Goal: Information Seeking & Learning: Find specific fact

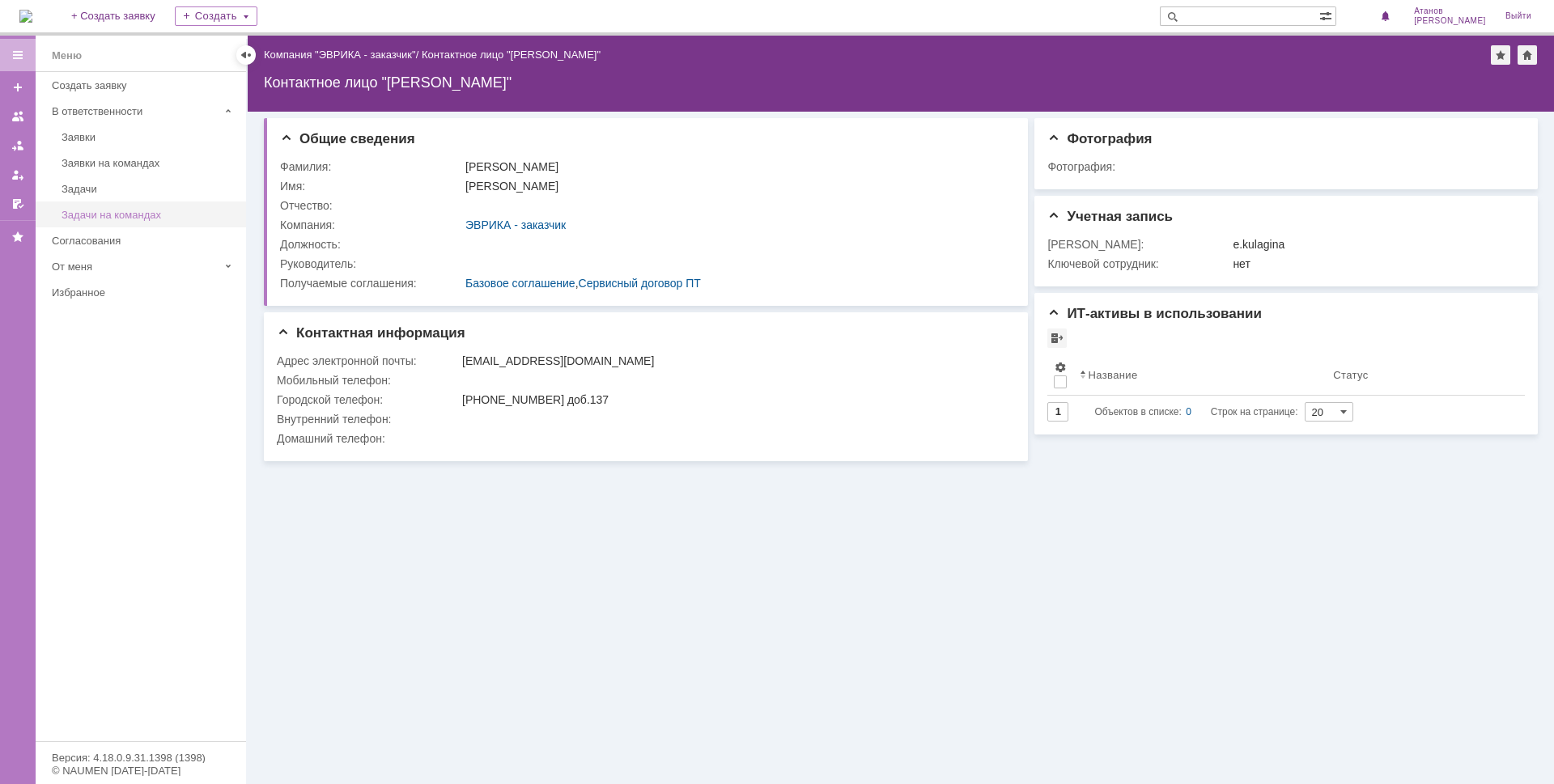
click at [100, 209] on div "Задачи на командах" at bounding box center [149, 215] width 175 height 12
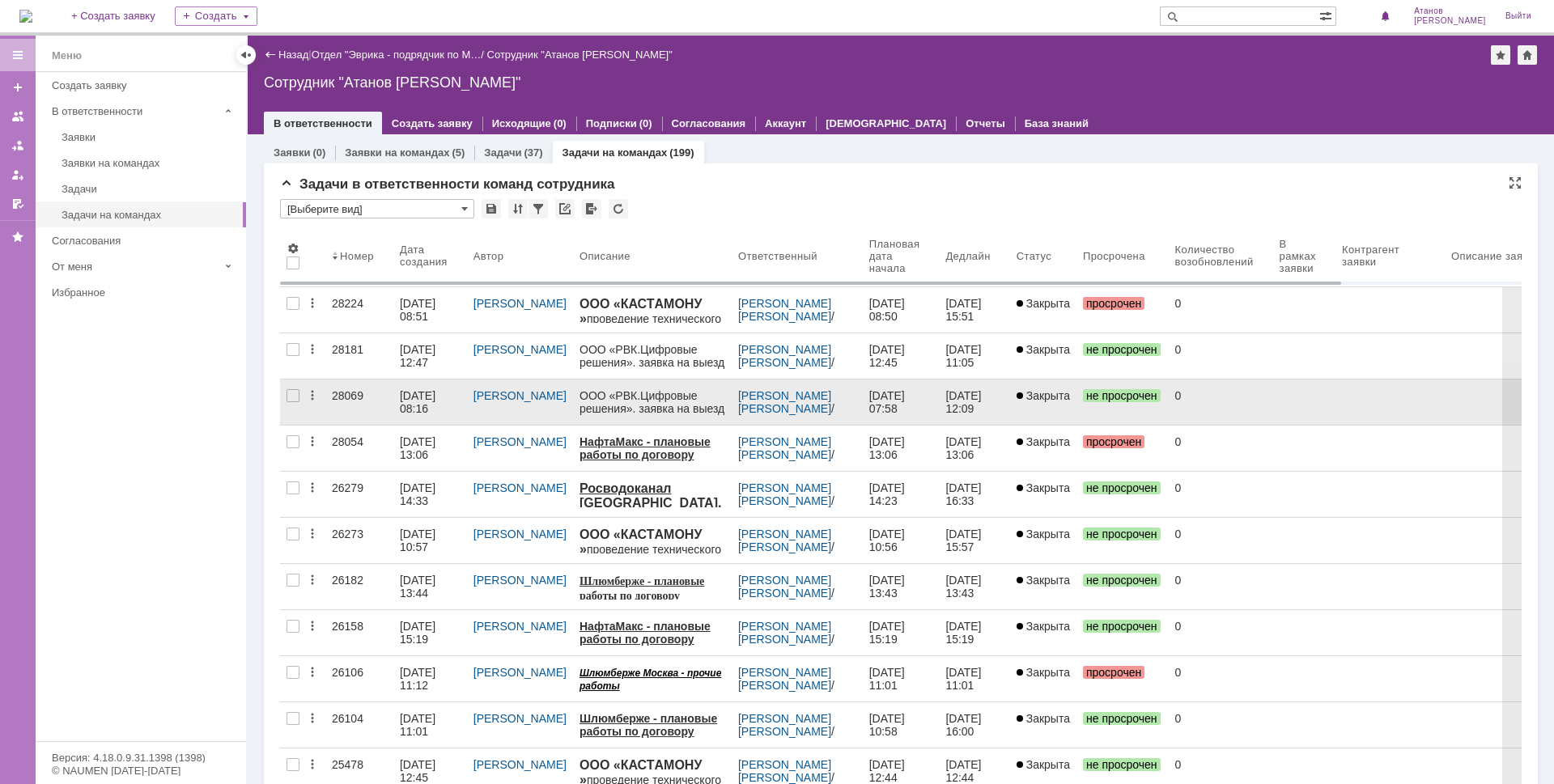
click at [339, 395] on div "28069" at bounding box center [360, 395] width 55 height 13
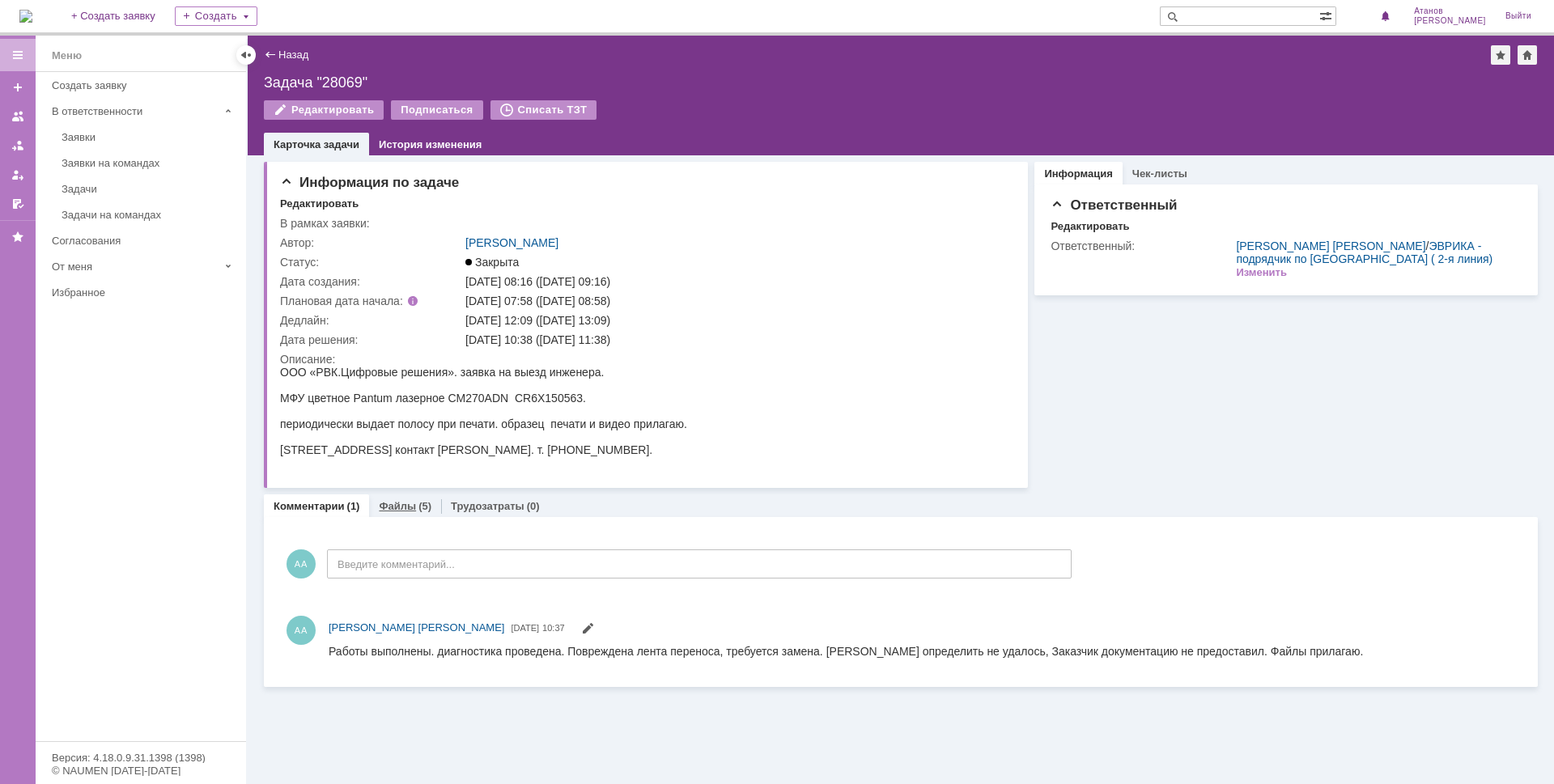
click at [399, 510] on link "Файлы" at bounding box center [397, 506] width 37 height 12
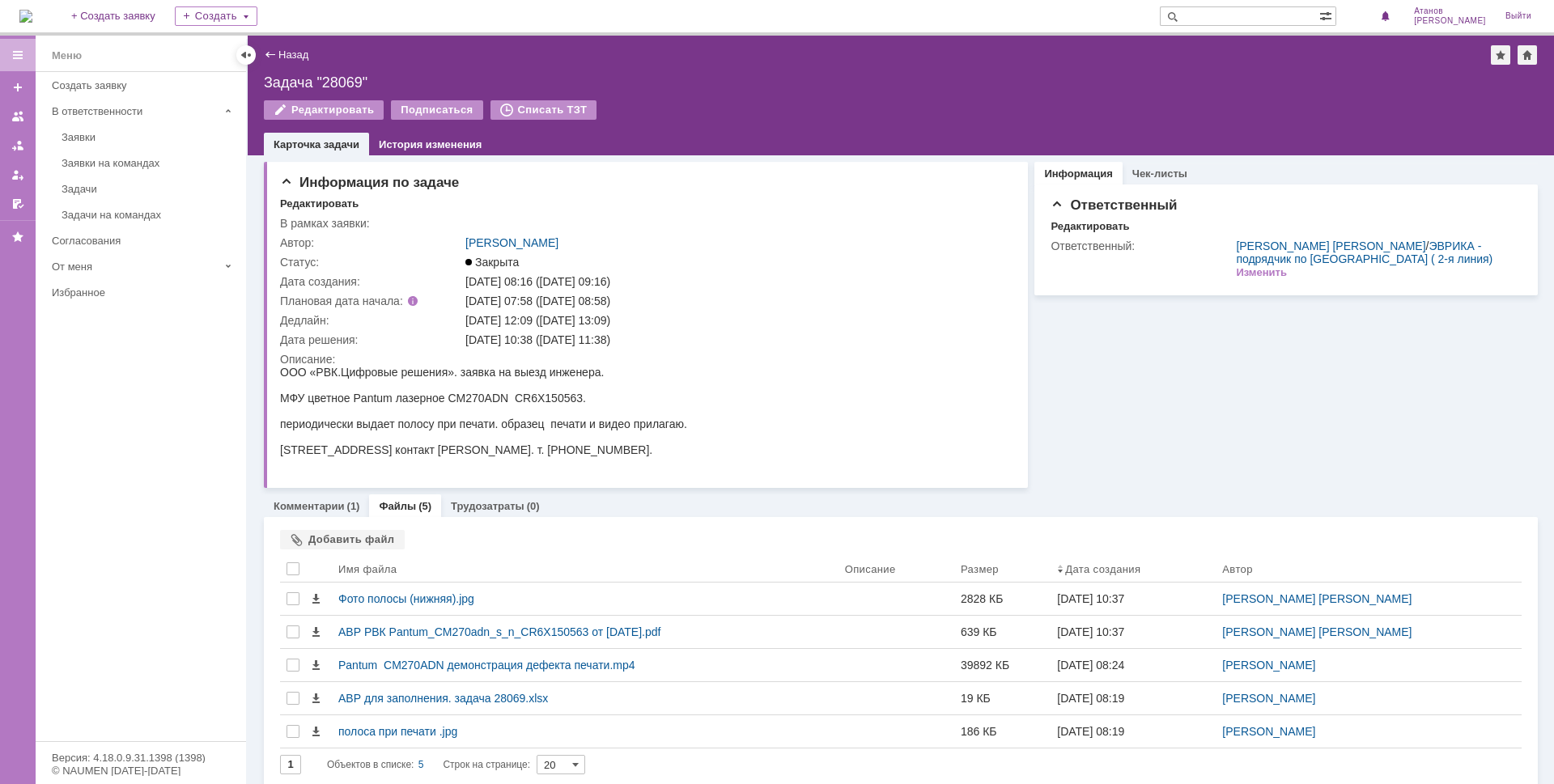
scroll to position [10, 0]
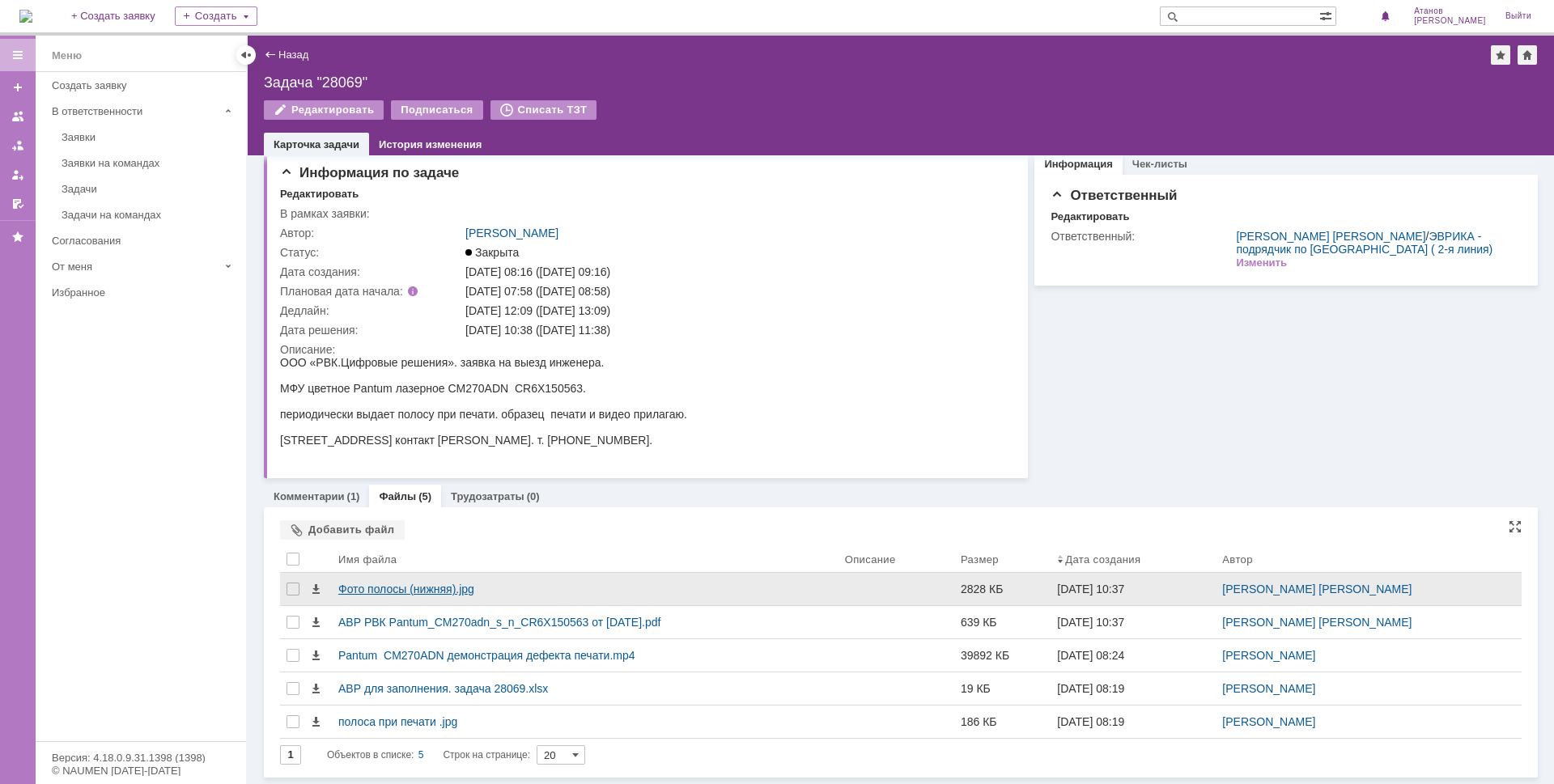
click at [395, 584] on div "Фото полосы (нижняя).jpg" at bounding box center [585, 589] width 494 height 13
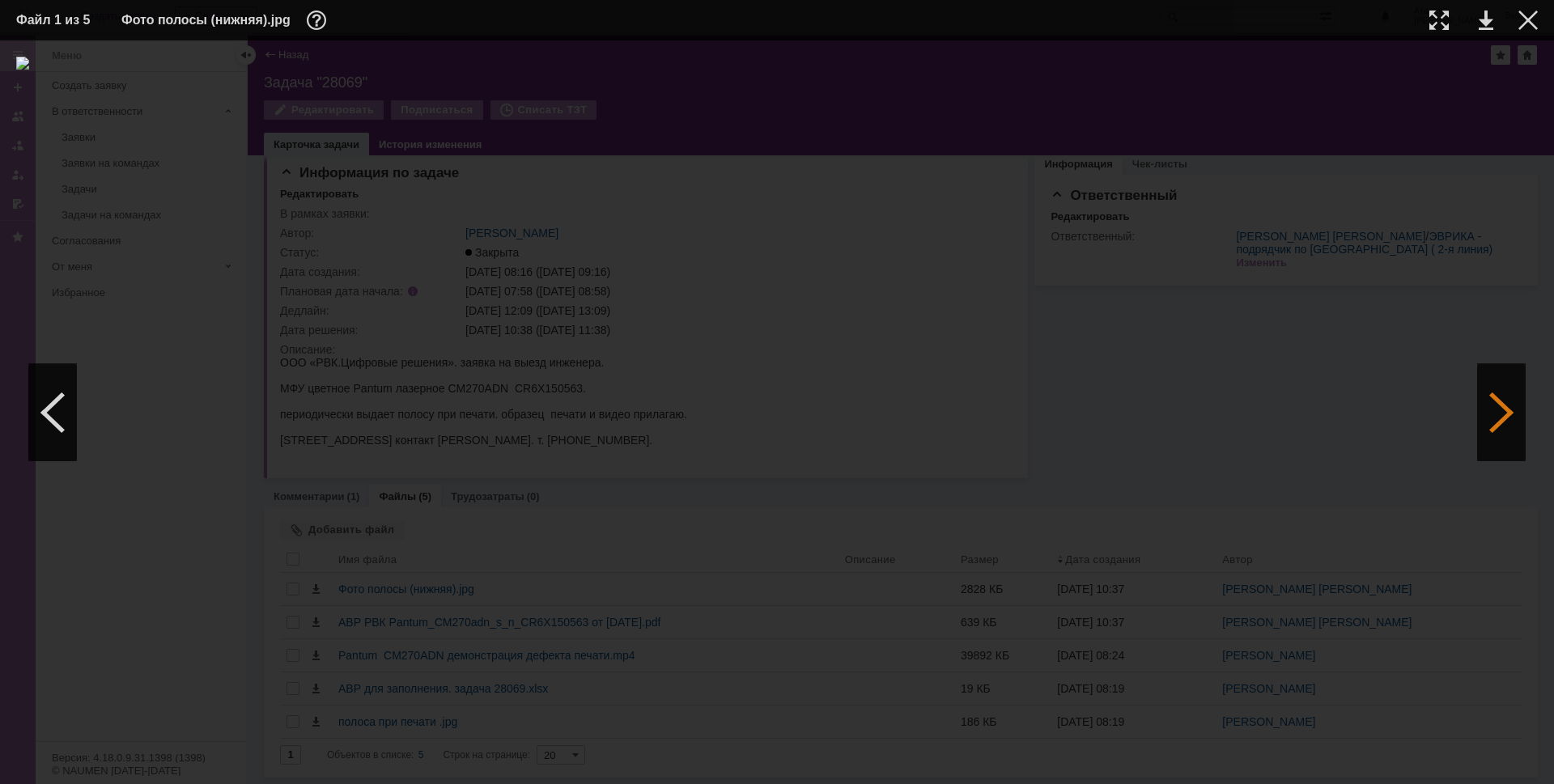
click at [1494, 409] on div at bounding box center [1501, 412] width 49 height 97
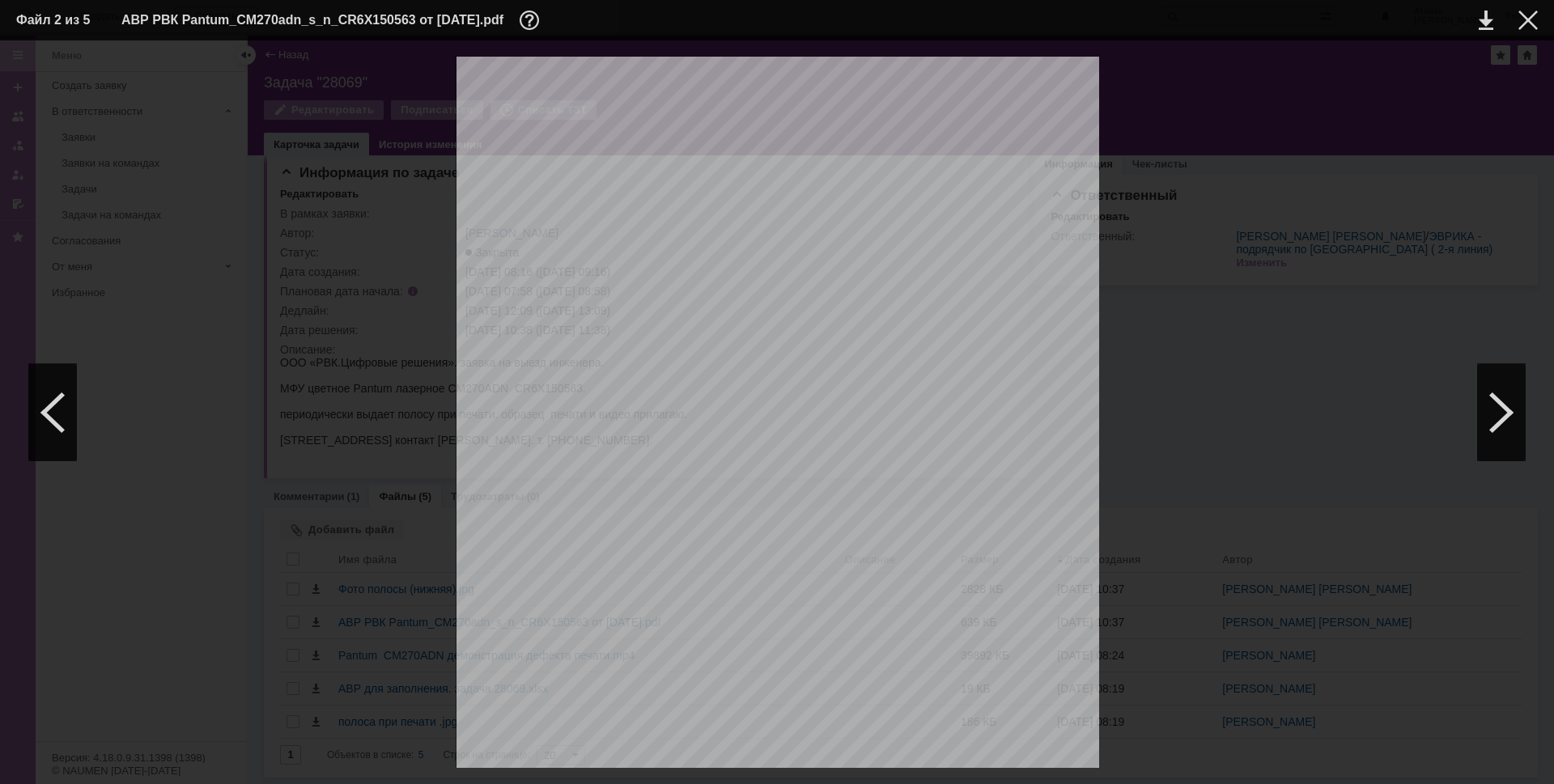
scroll to position [682, 0]
click at [1503, 408] on div at bounding box center [1501, 412] width 49 height 97
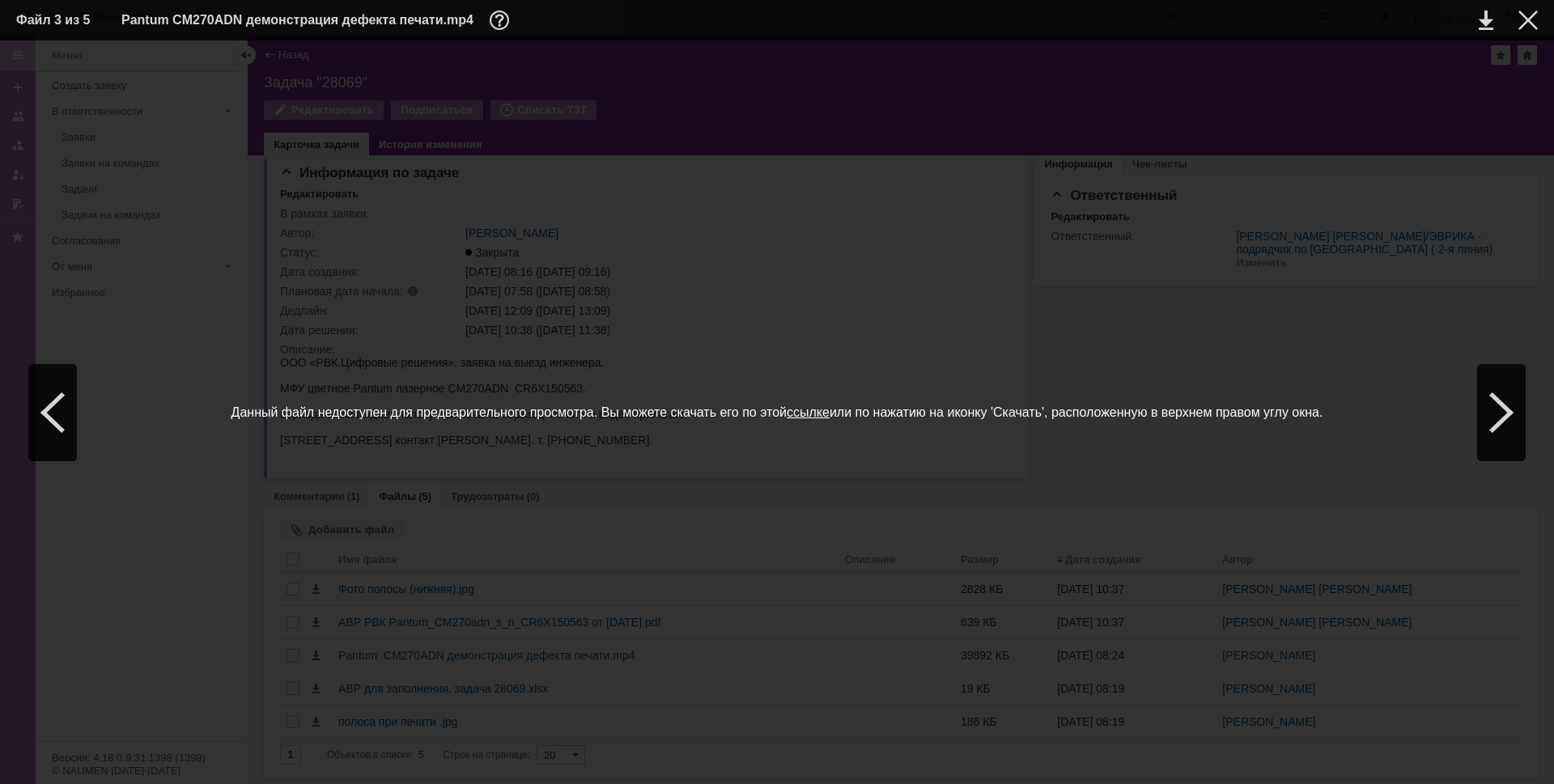
scroll to position [0, 0]
click at [1493, 412] on div at bounding box center [1501, 412] width 49 height 97
click at [1523, 20] on div at bounding box center [1528, 20] width 20 height 20
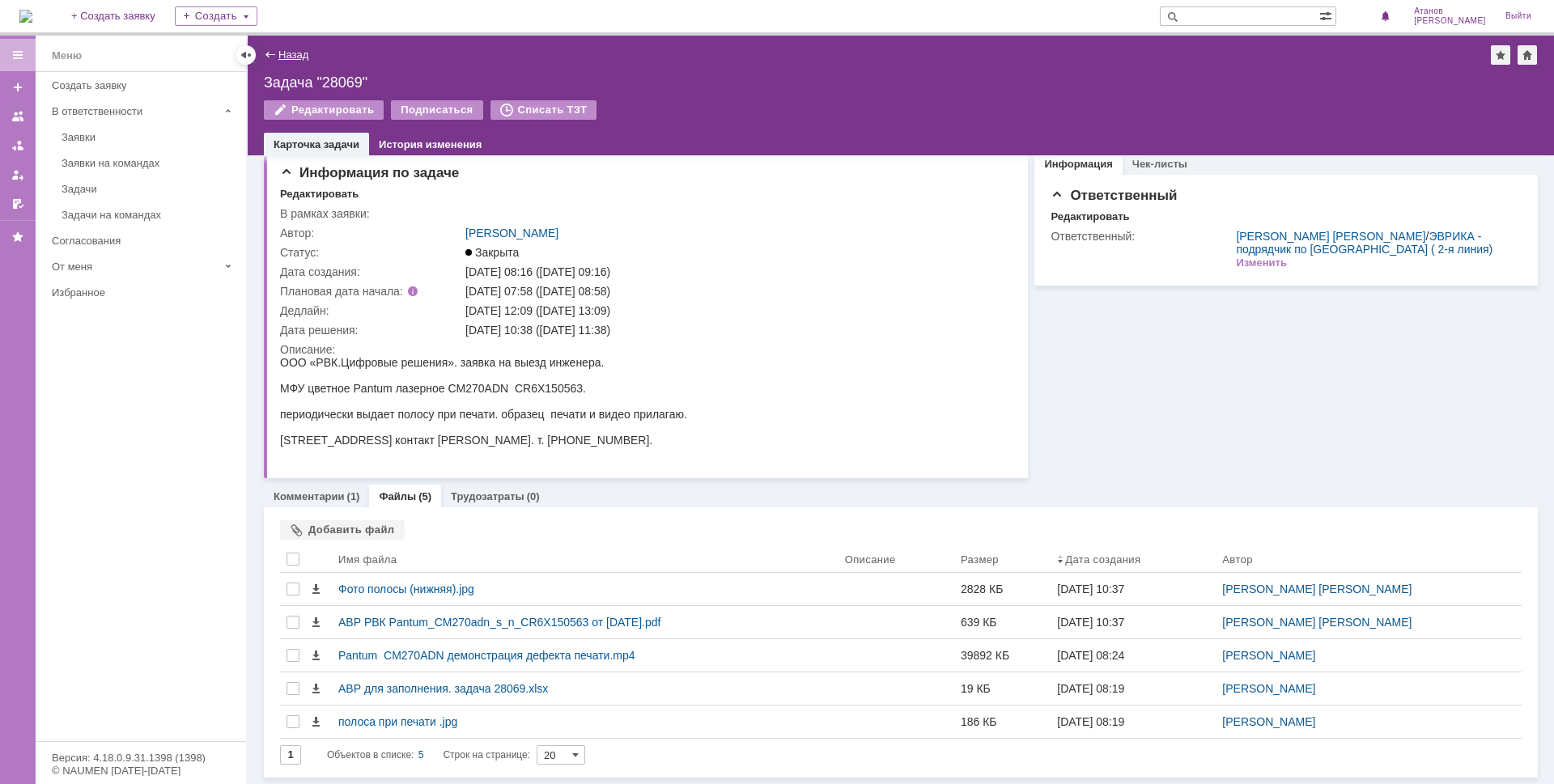
click at [291, 54] on link "Назад" at bounding box center [293, 54] width 30 height 12
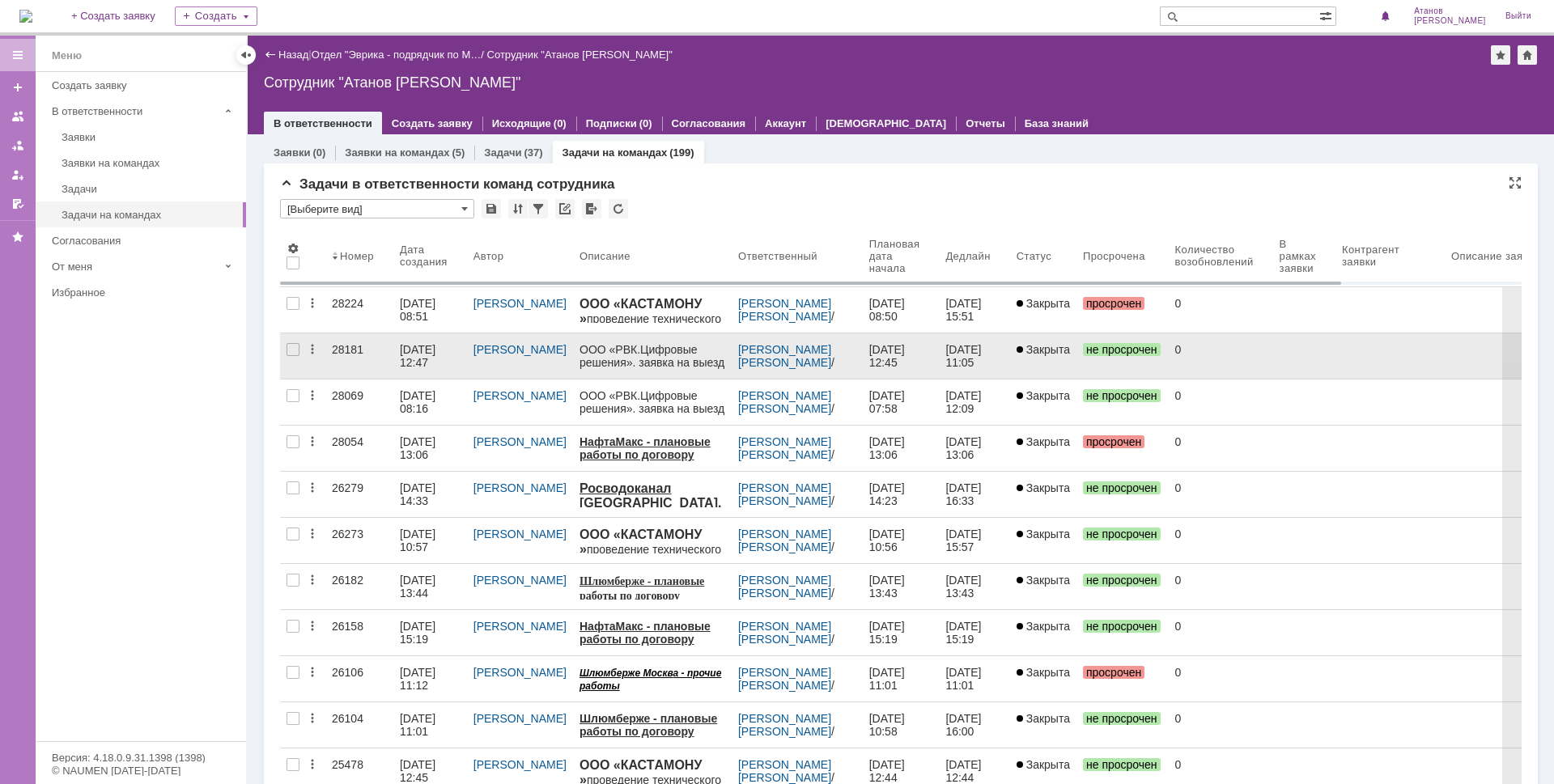
click at [343, 346] on div "28181" at bounding box center [360, 350] width 55 height 13
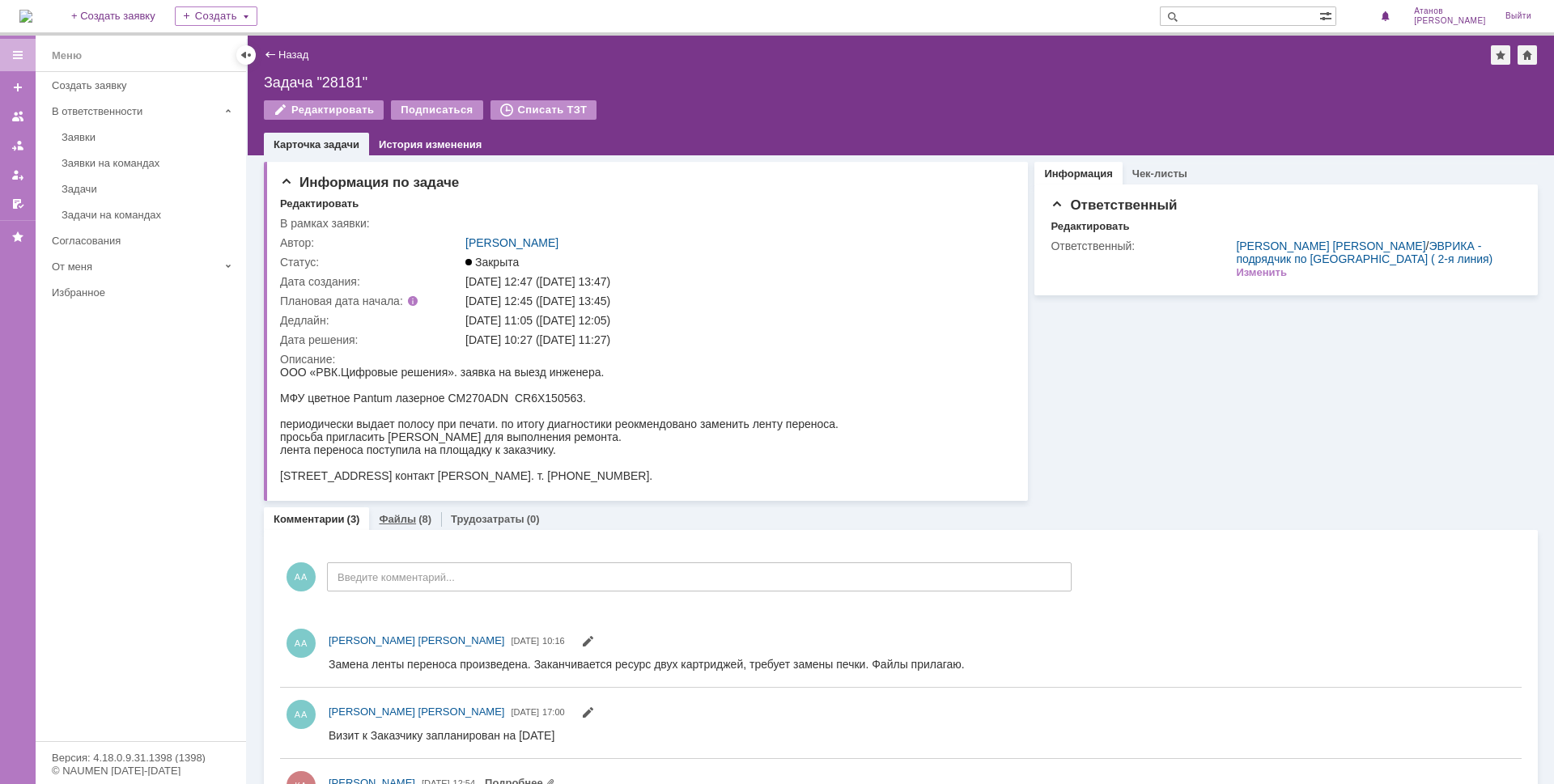
click at [403, 520] on link "Файлы" at bounding box center [397, 519] width 37 height 12
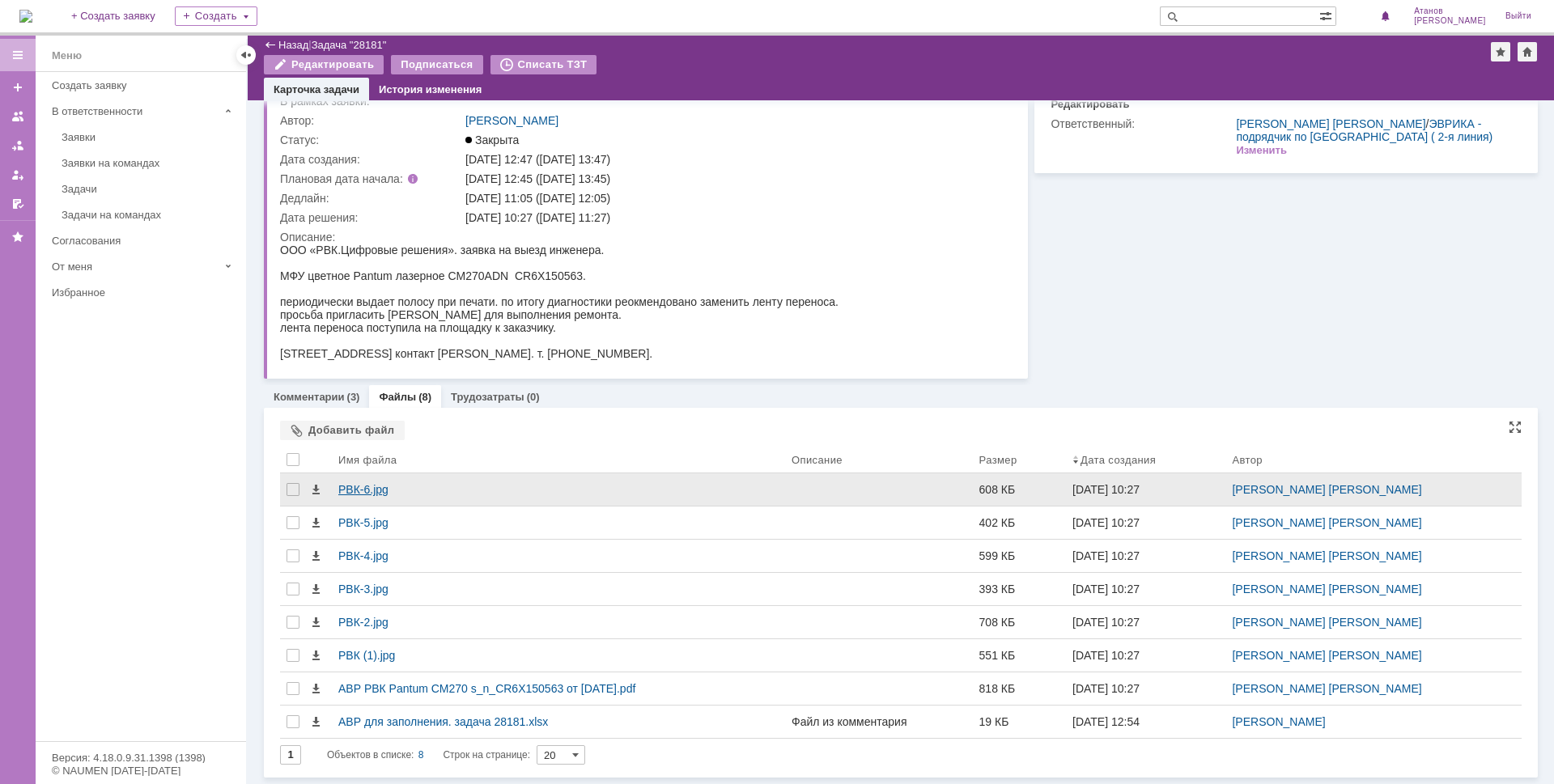
click at [355, 489] on div "РВК-6.jpg" at bounding box center [558, 490] width 440 height 13
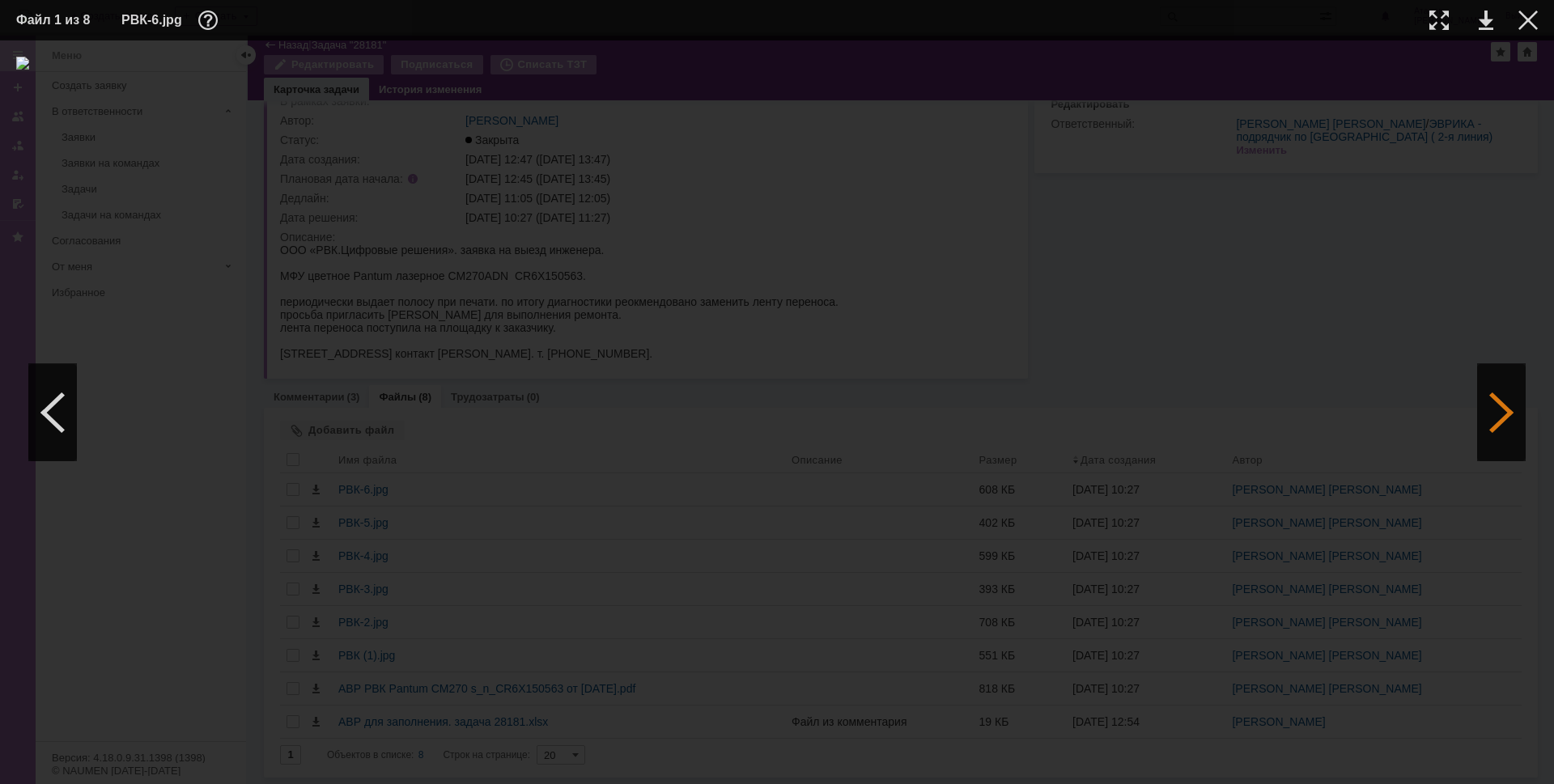
click at [1508, 413] on div at bounding box center [1501, 412] width 49 height 97
click at [1504, 411] on div at bounding box center [1501, 412] width 49 height 97
click at [1504, 410] on div at bounding box center [1501, 412] width 49 height 97
click at [1500, 404] on div at bounding box center [1501, 412] width 49 height 97
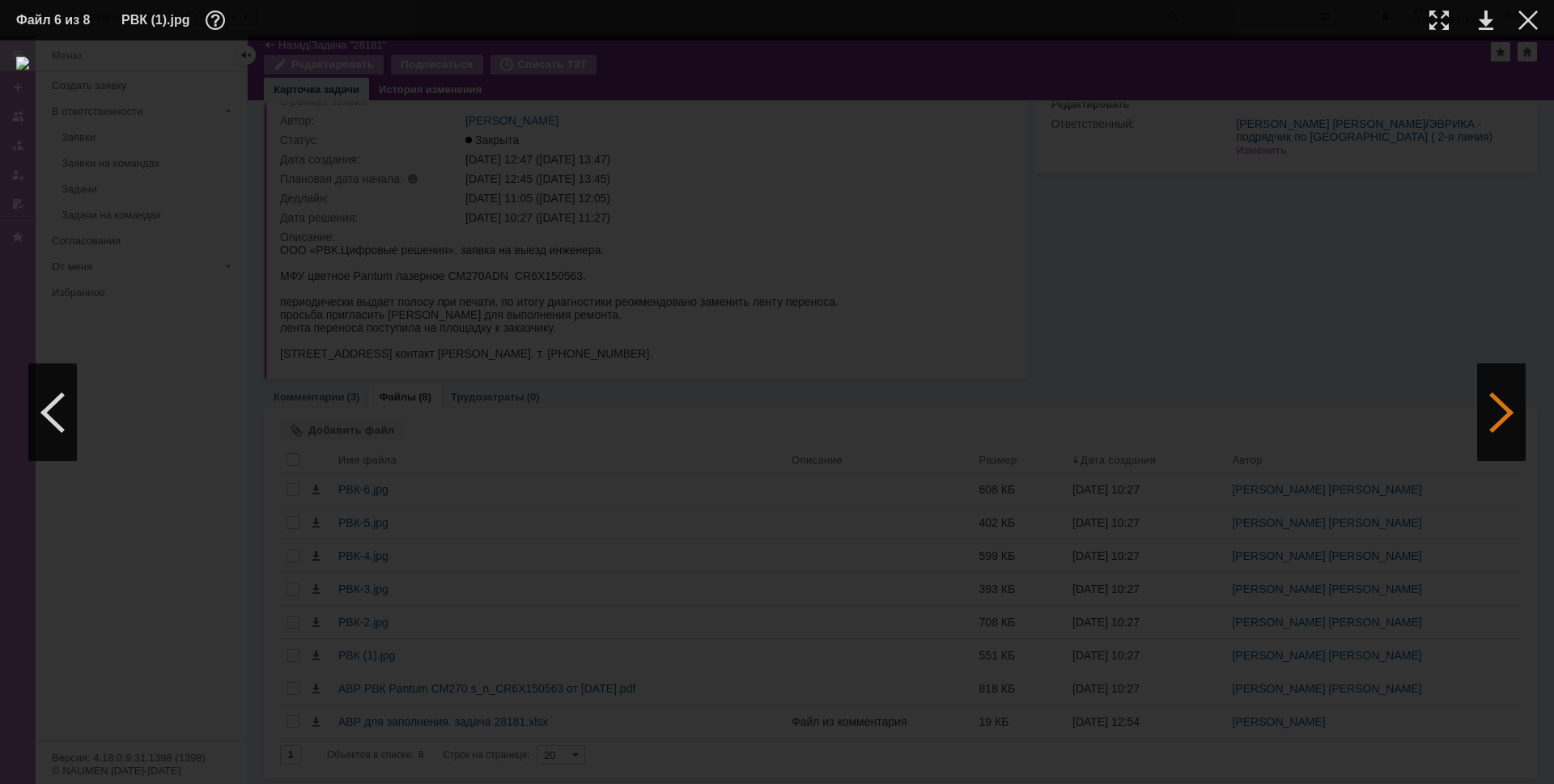
click at [1500, 404] on div at bounding box center [1501, 412] width 49 height 97
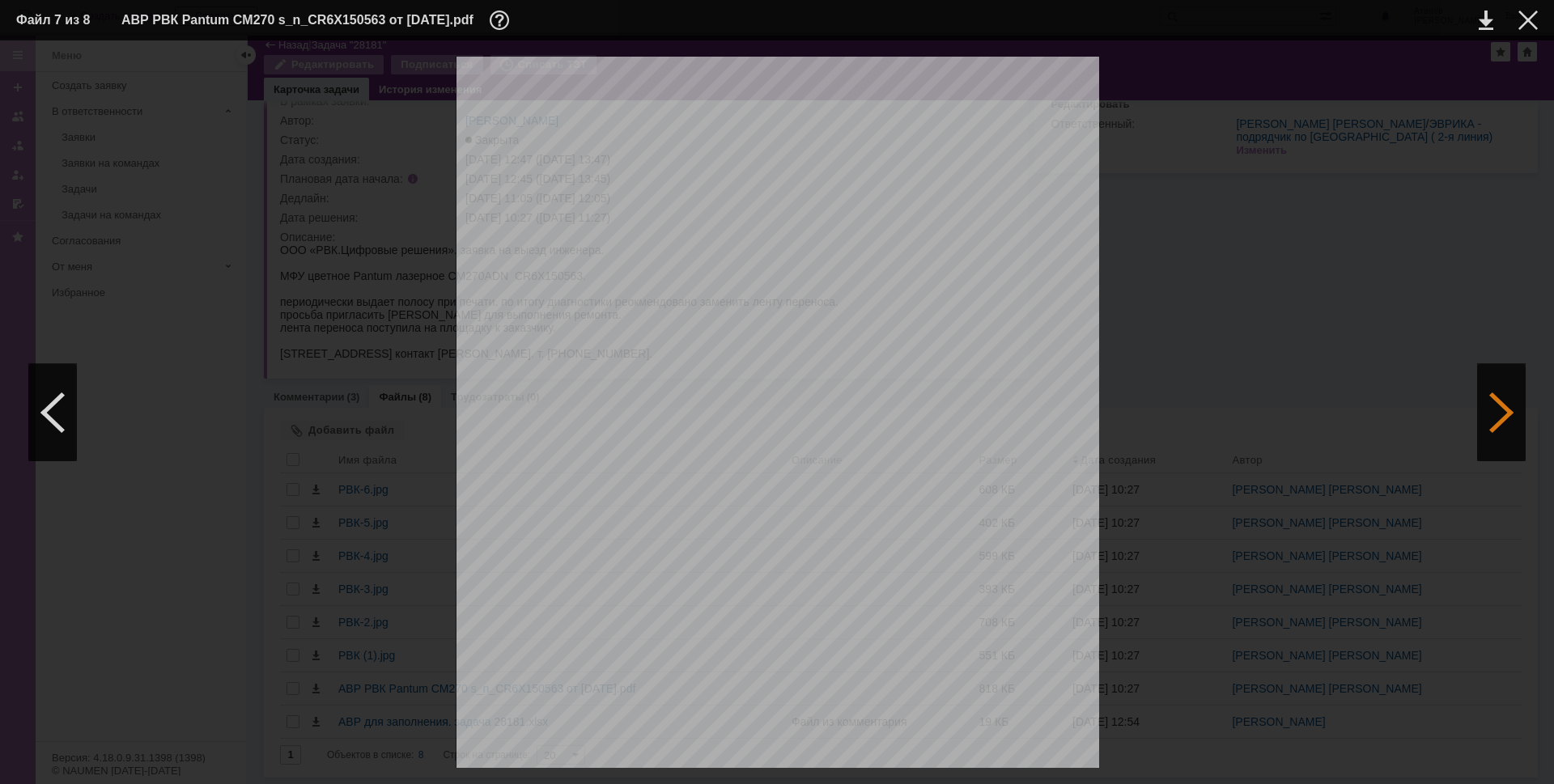
click at [1499, 410] on div at bounding box center [1501, 412] width 49 height 97
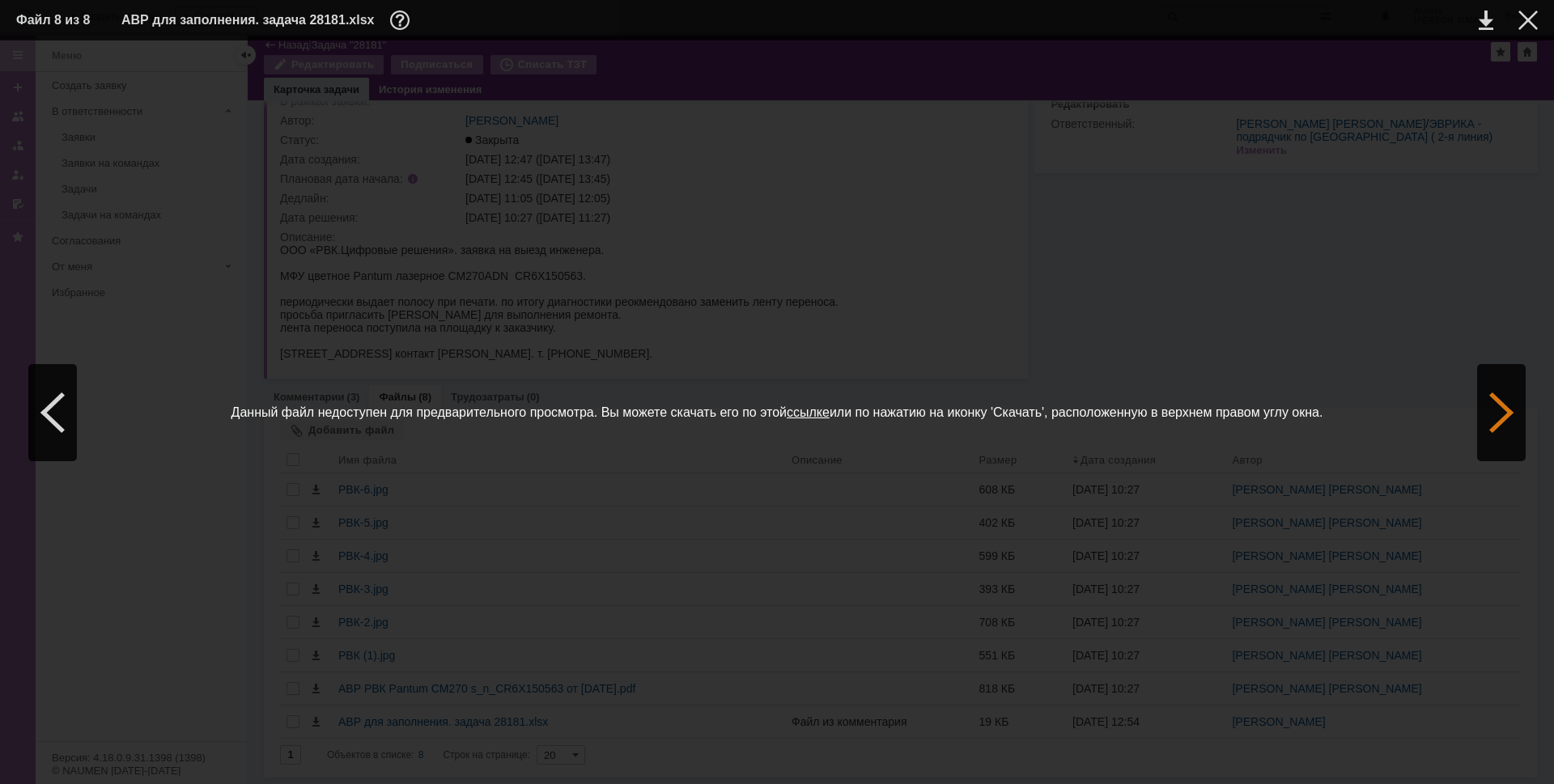
click at [1504, 409] on div at bounding box center [1501, 412] width 49 height 97
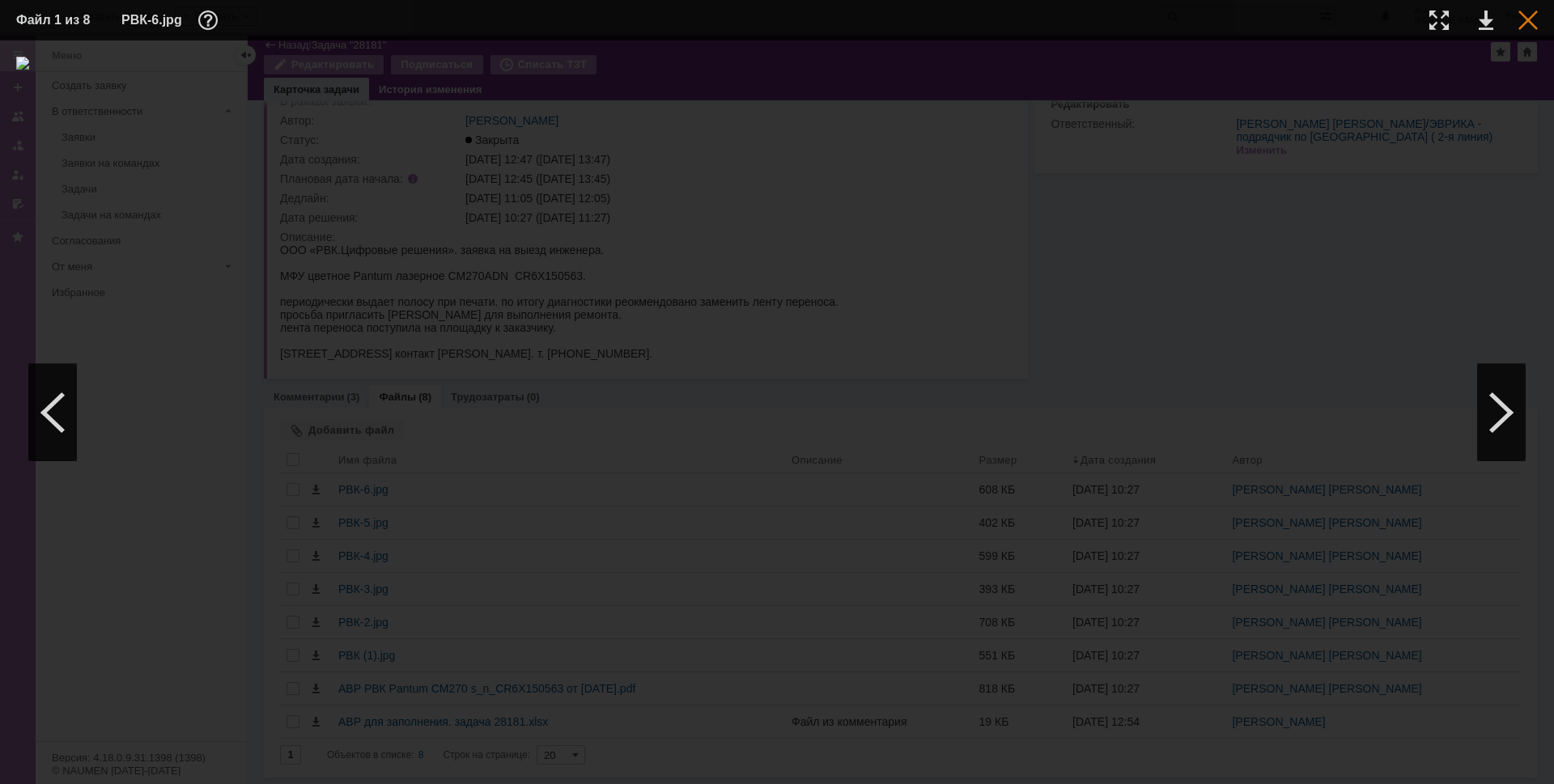
click at [1526, 14] on div at bounding box center [1528, 20] width 20 height 20
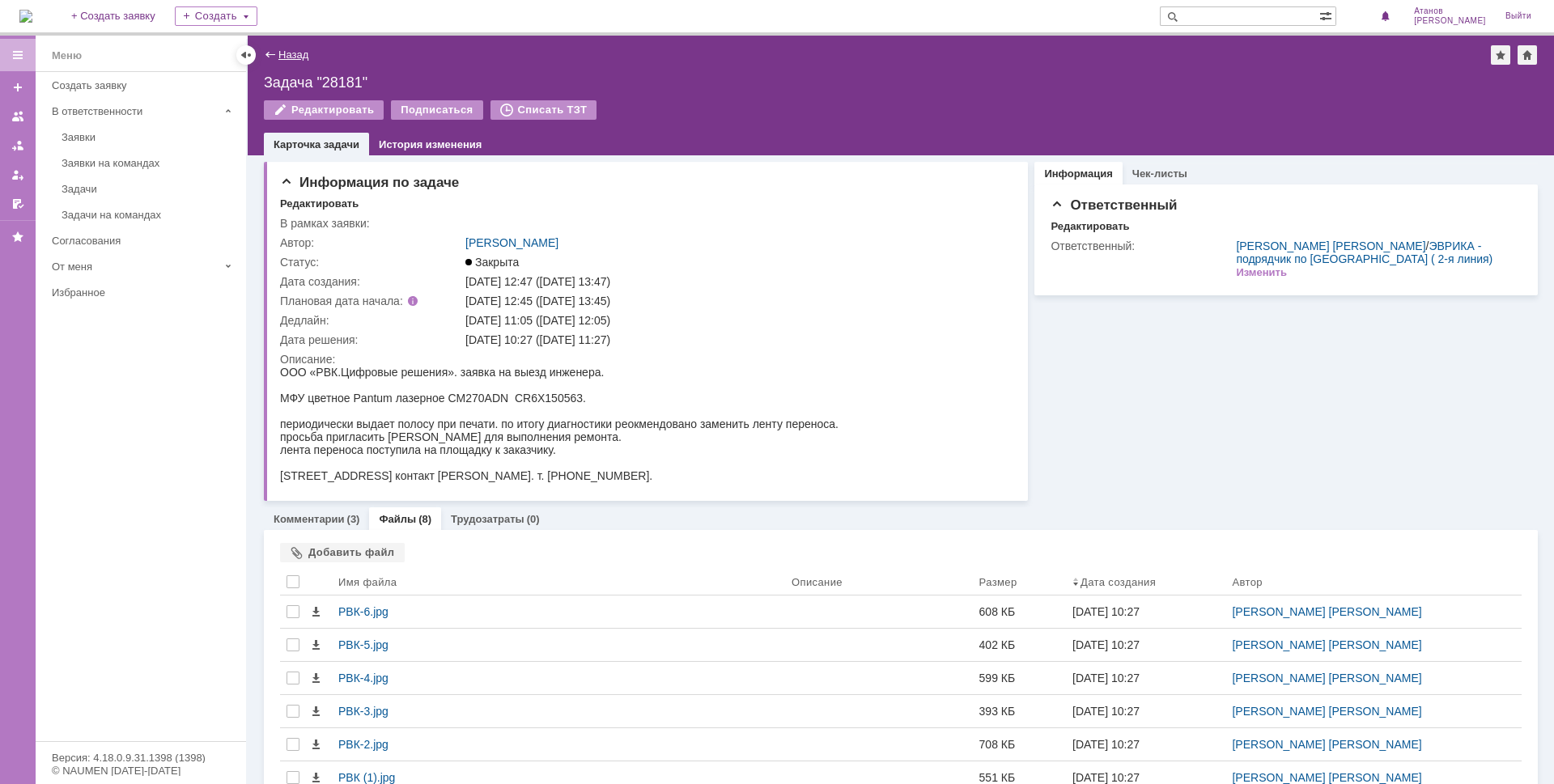
click at [289, 50] on link "Назад" at bounding box center [293, 54] width 30 height 12
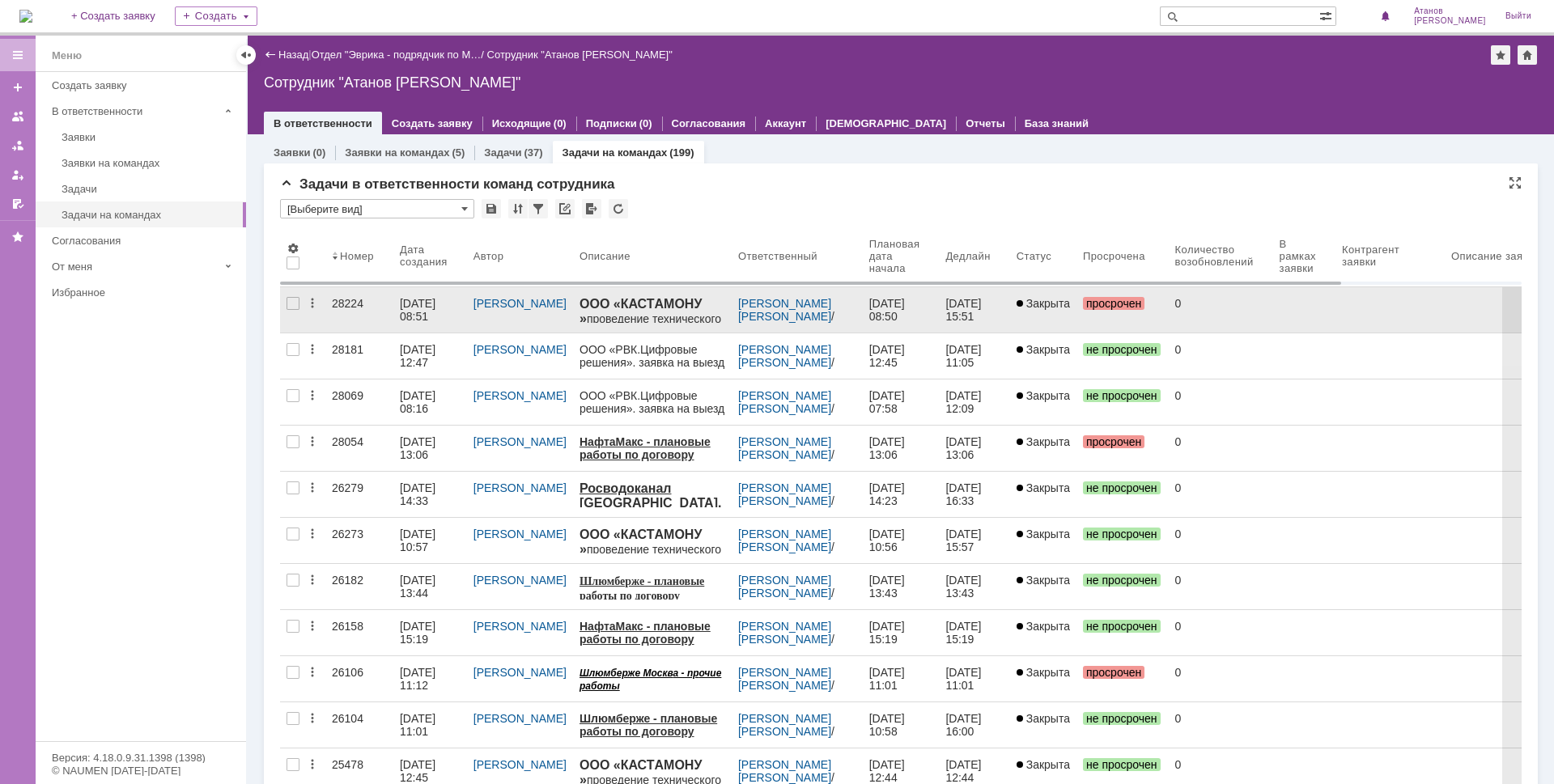
click at [343, 299] on div "28224" at bounding box center [360, 303] width 55 height 13
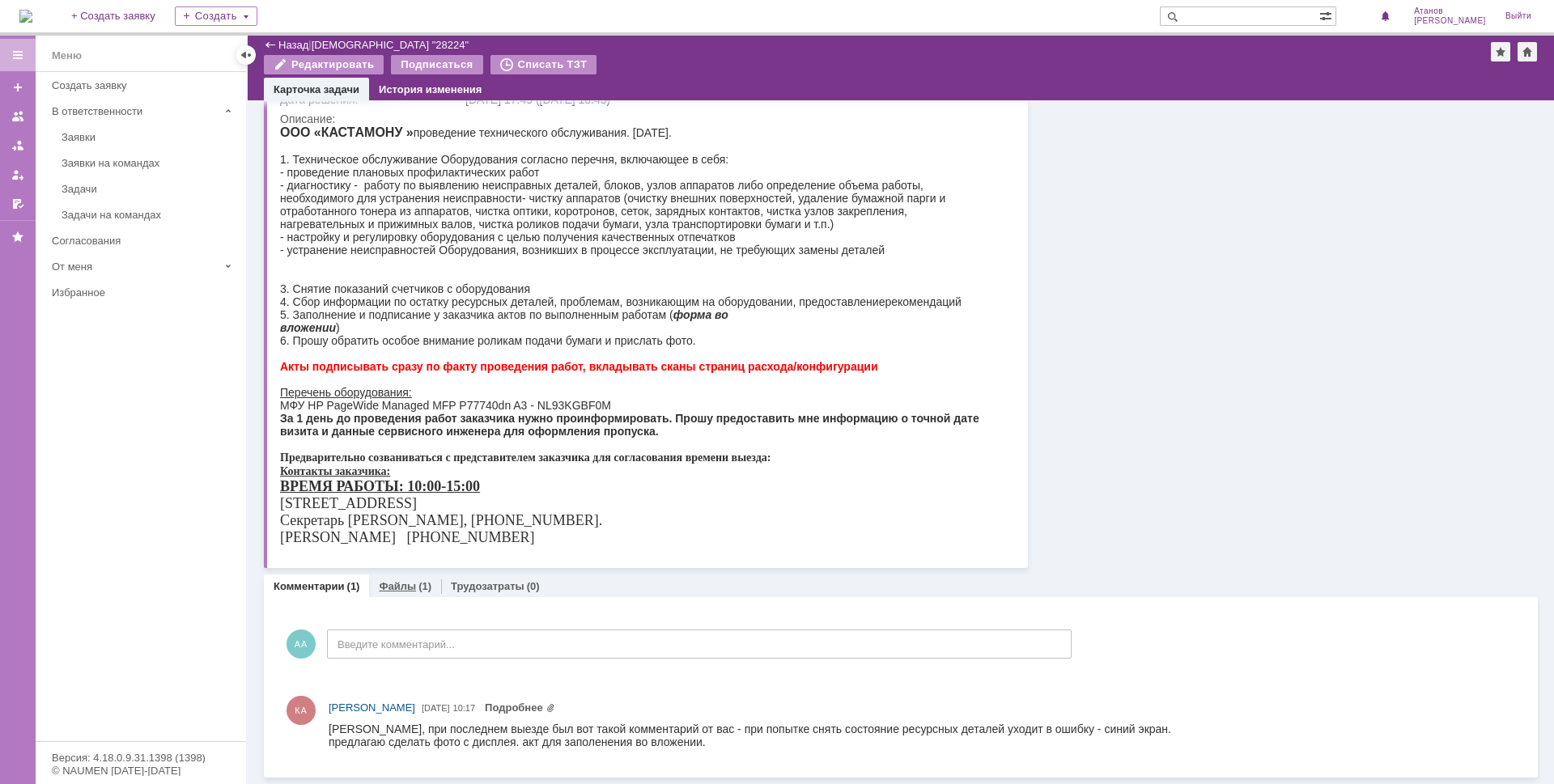
click at [388, 586] on link "Файлы" at bounding box center [397, 586] width 37 height 12
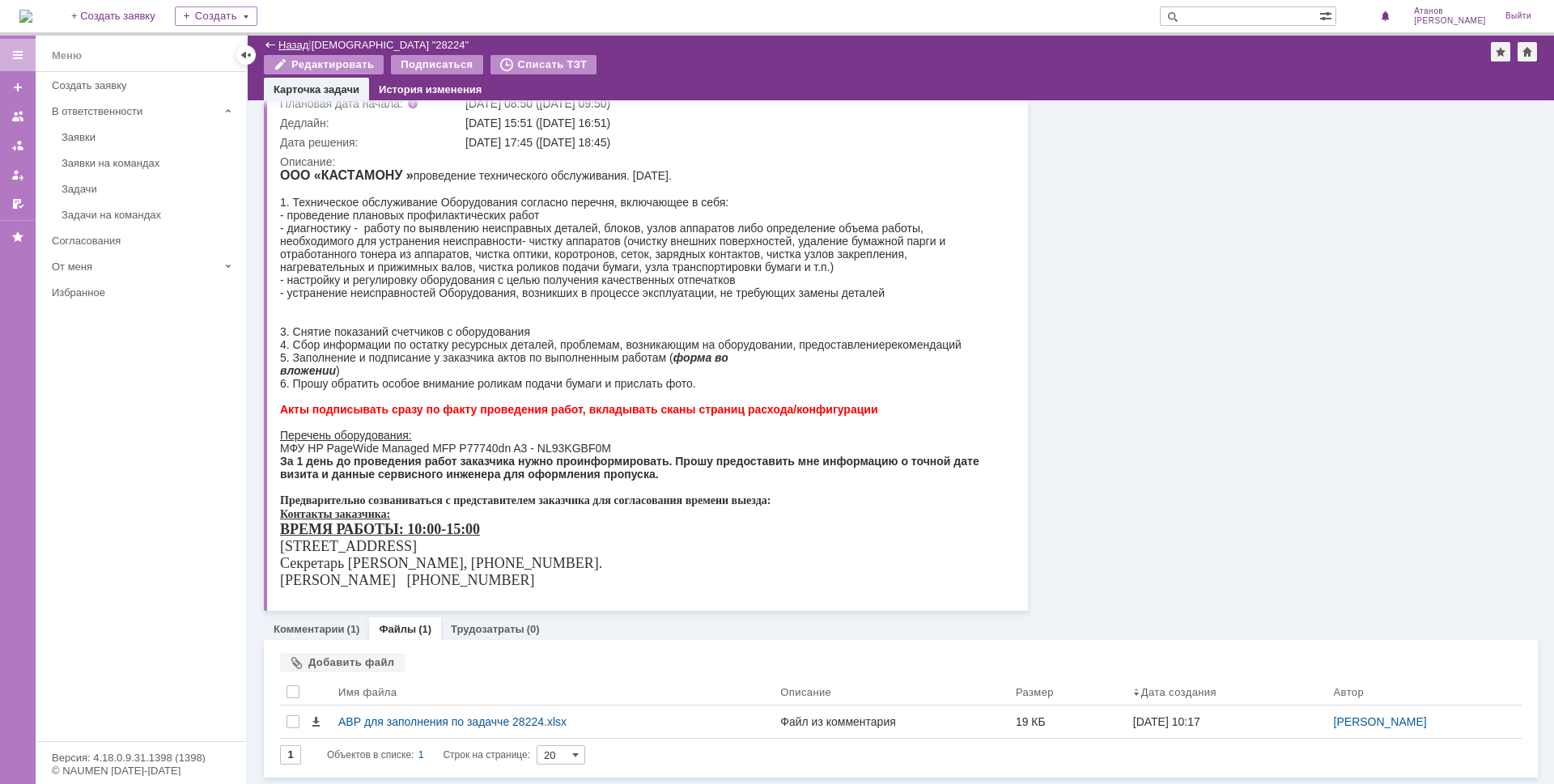
click at [302, 43] on link "Назад" at bounding box center [293, 45] width 30 height 12
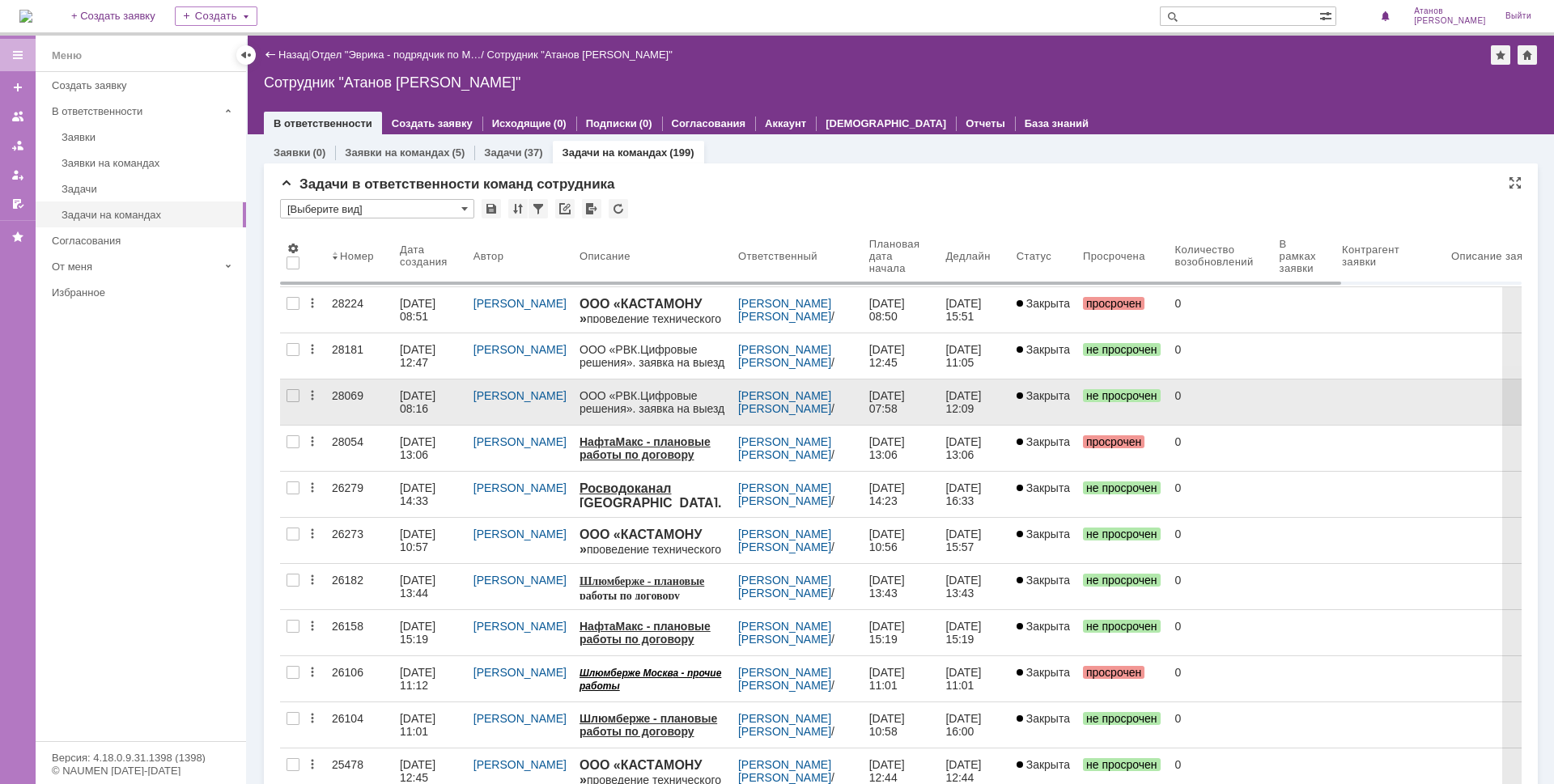
click at [345, 394] on div "28069" at bounding box center [360, 395] width 55 height 13
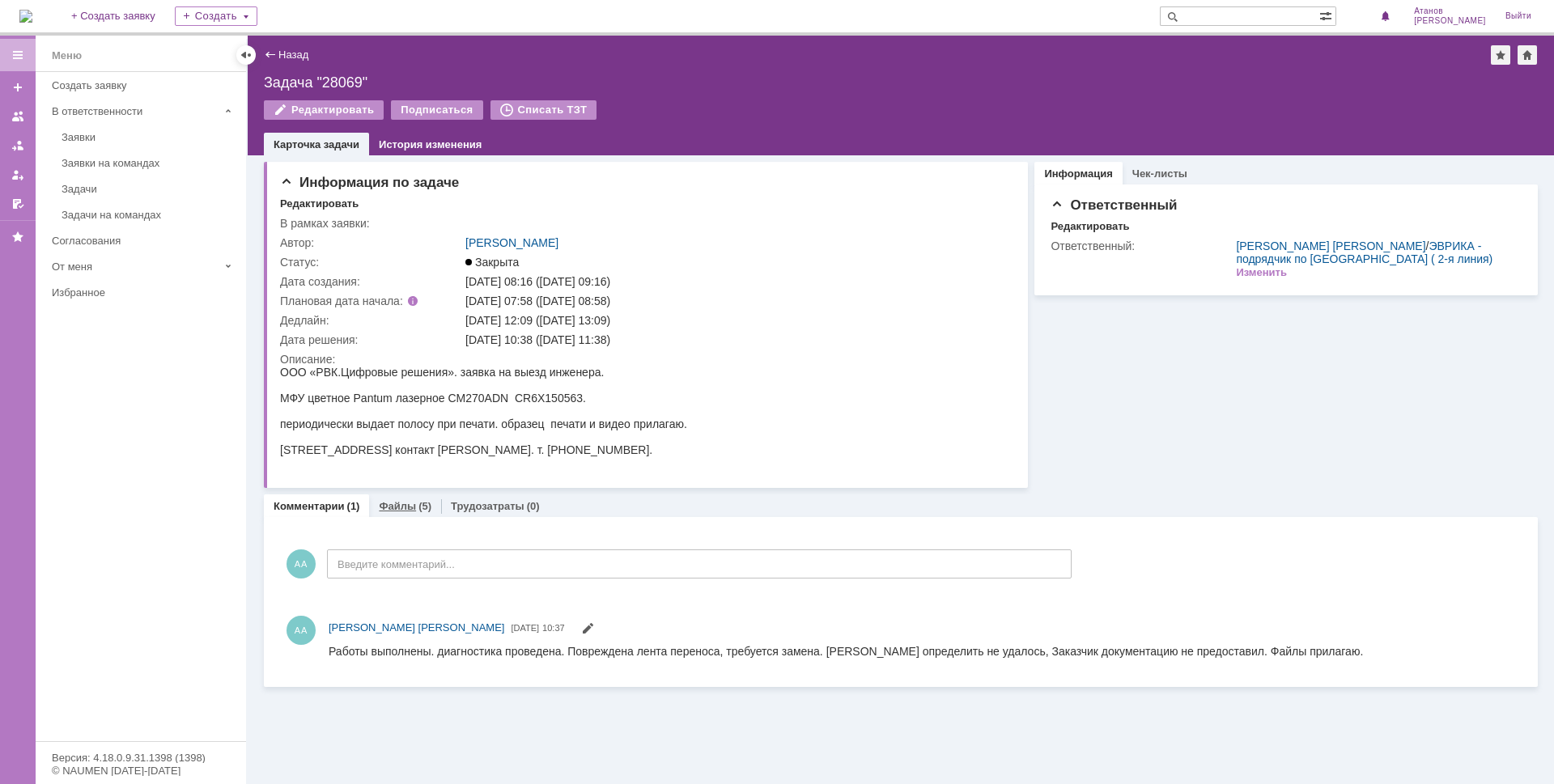
click at [403, 503] on link "Файлы" at bounding box center [397, 506] width 37 height 12
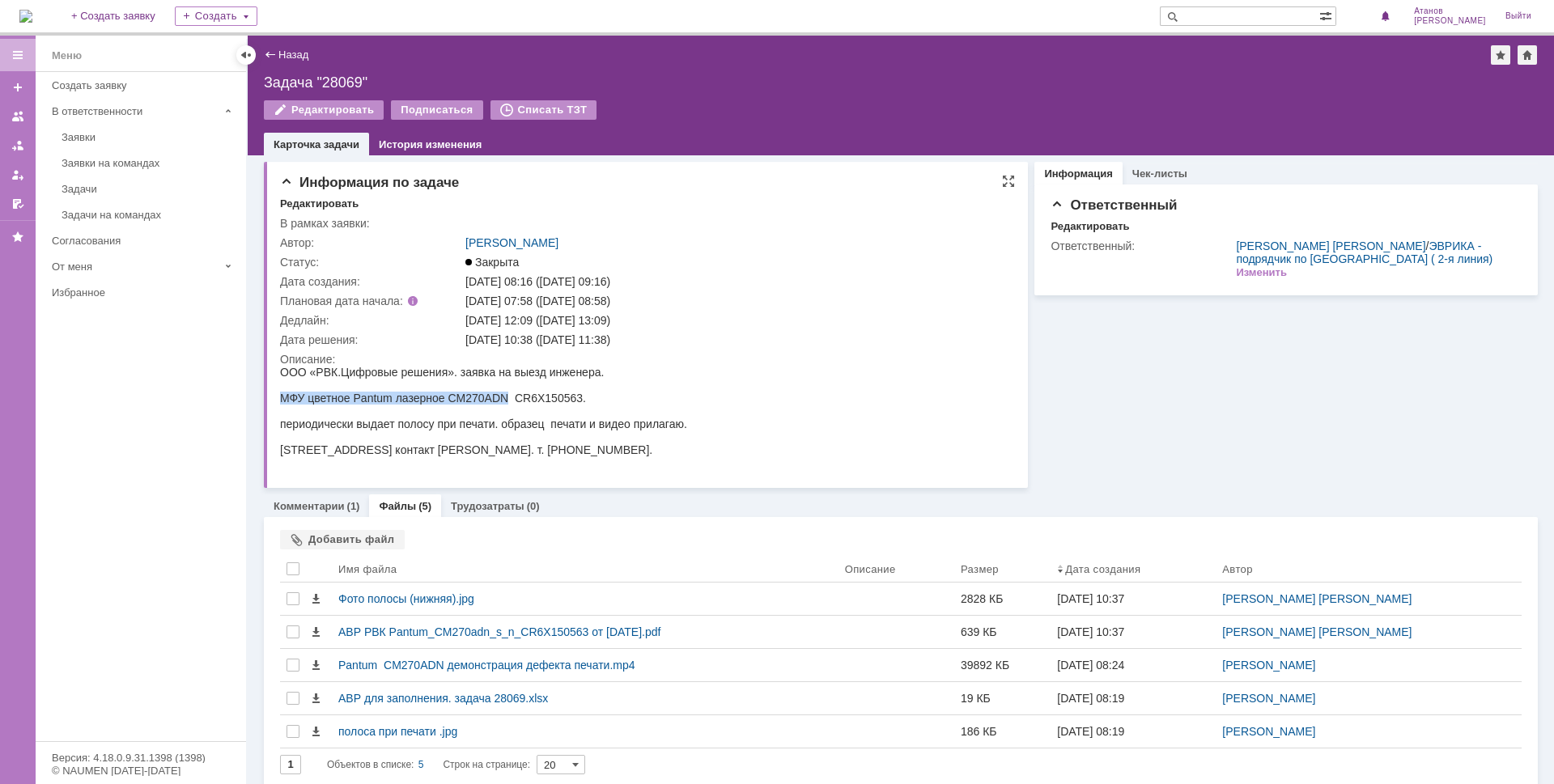
drag, startPoint x: 282, startPoint y: 394, endPoint x: 509, endPoint y: 391, distance: 227.0
click at [509, 391] on div "МФУ цветное Pantum лазерное CM270ADN CR6X150563." at bounding box center [483, 398] width 407 height 13
copy div "МФУ цветное Pantum лазерное CM270ADN"
click at [290, 54] on link "Назад" at bounding box center [293, 54] width 30 height 12
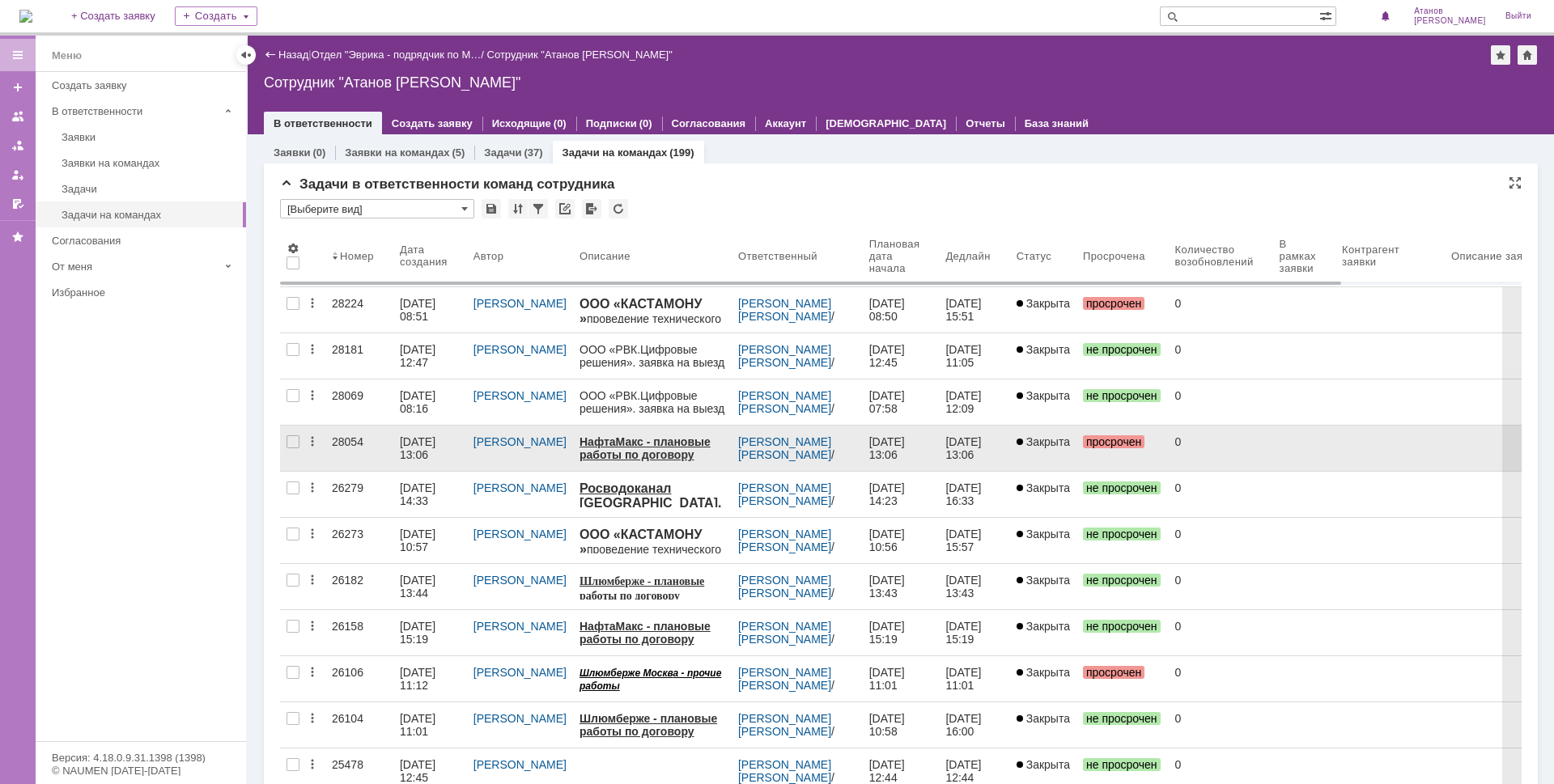
click at [343, 440] on div "28054" at bounding box center [360, 442] width 55 height 13
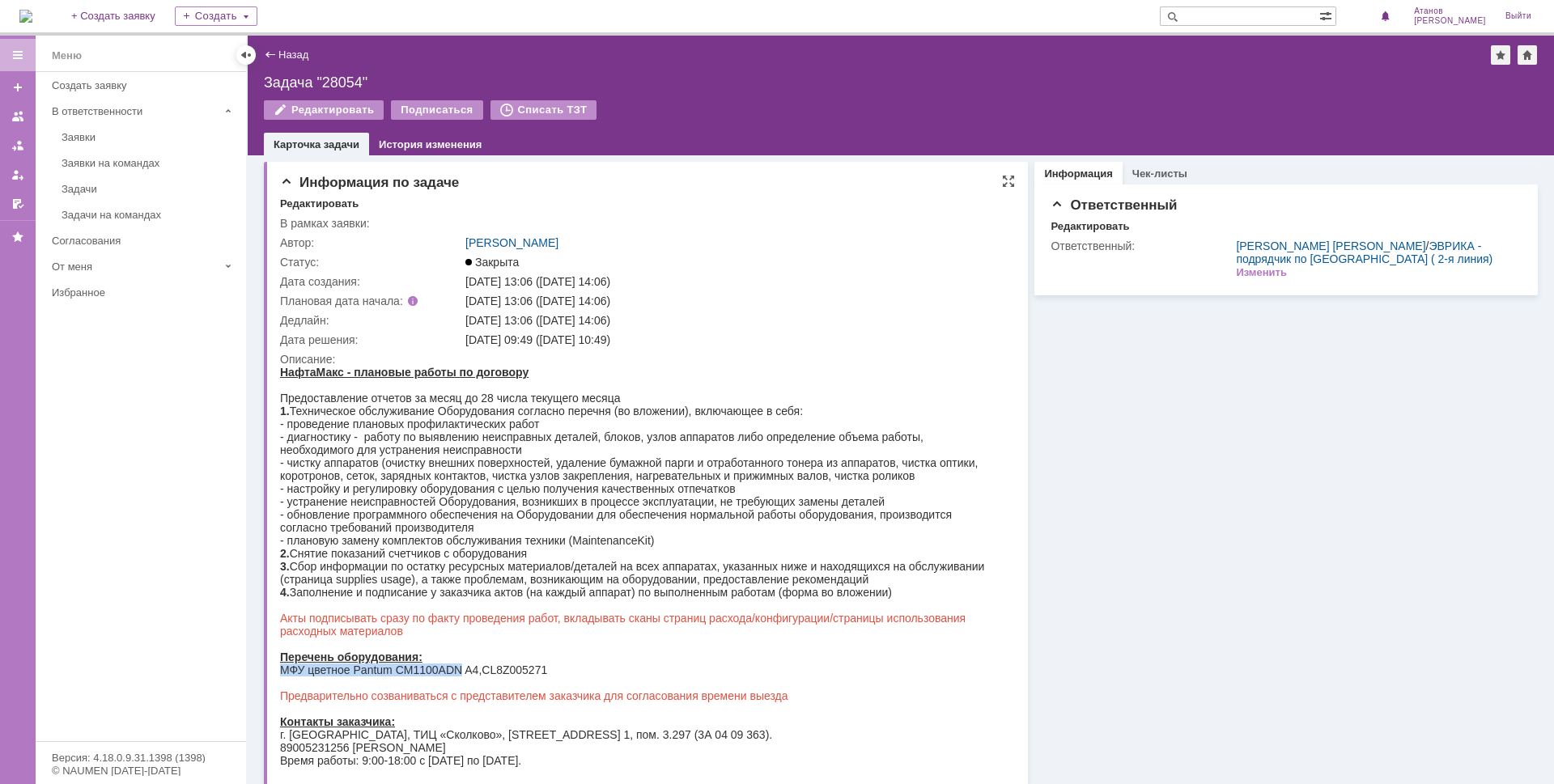
drag, startPoint x: 282, startPoint y: 669, endPoint x: 461, endPoint y: 669, distance: 179.0
click at [461, 669] on div "МФУ цветное Pantum CM1100ADN A4,CL8Z005271" at bounding box center [639, 670] width 718 height 13
click at [285, 49] on link "Назад" at bounding box center [293, 54] width 30 height 12
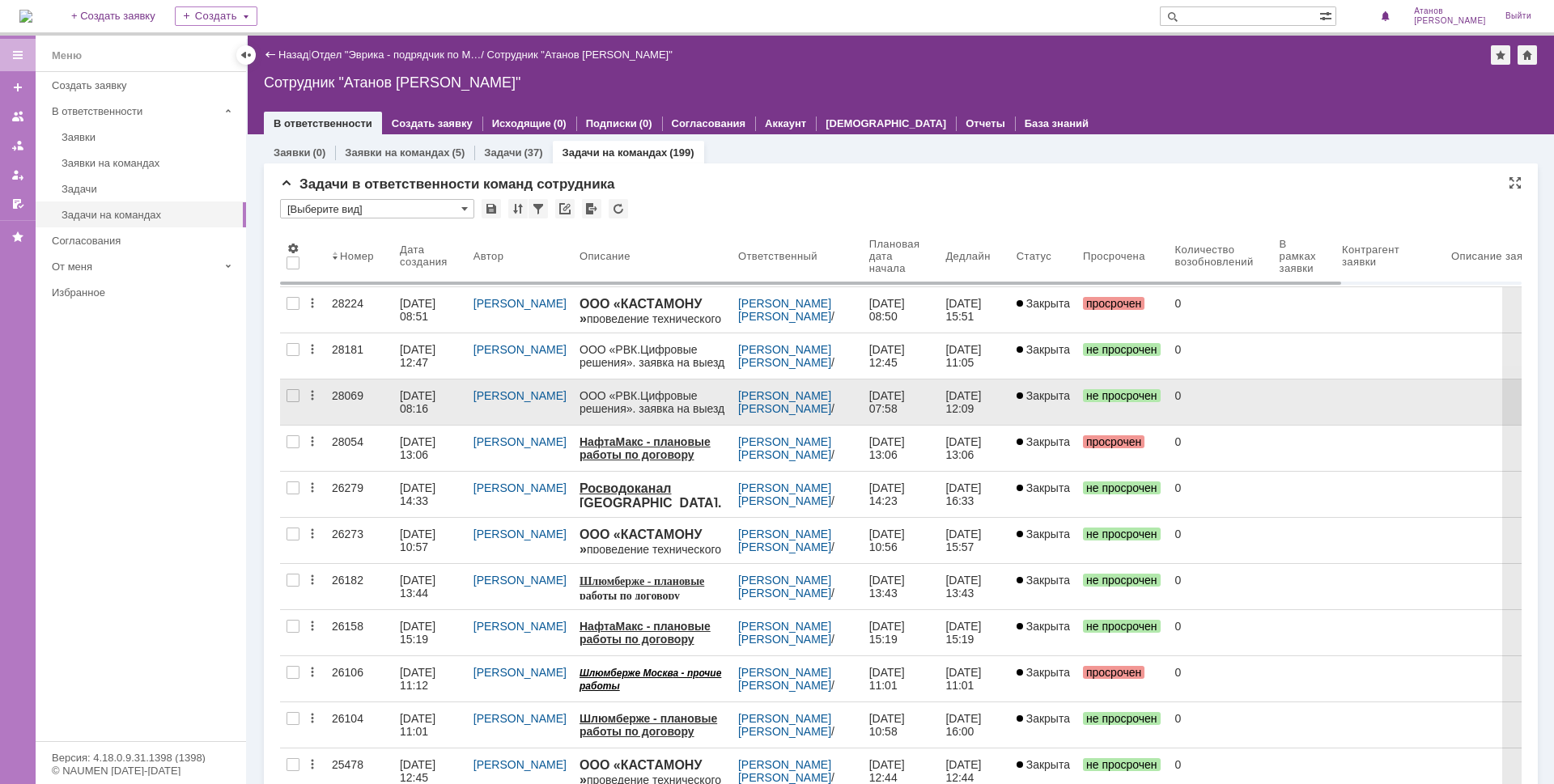
click at [351, 398] on div "28069" at bounding box center [360, 395] width 55 height 13
click at [351, 398] on div "Назад | Отдел "Эврика - подрядчик по М… / Сотрудник "Атанов [PERSON_NAME]" Сотр…" at bounding box center [900, 410] width 1306 height 748
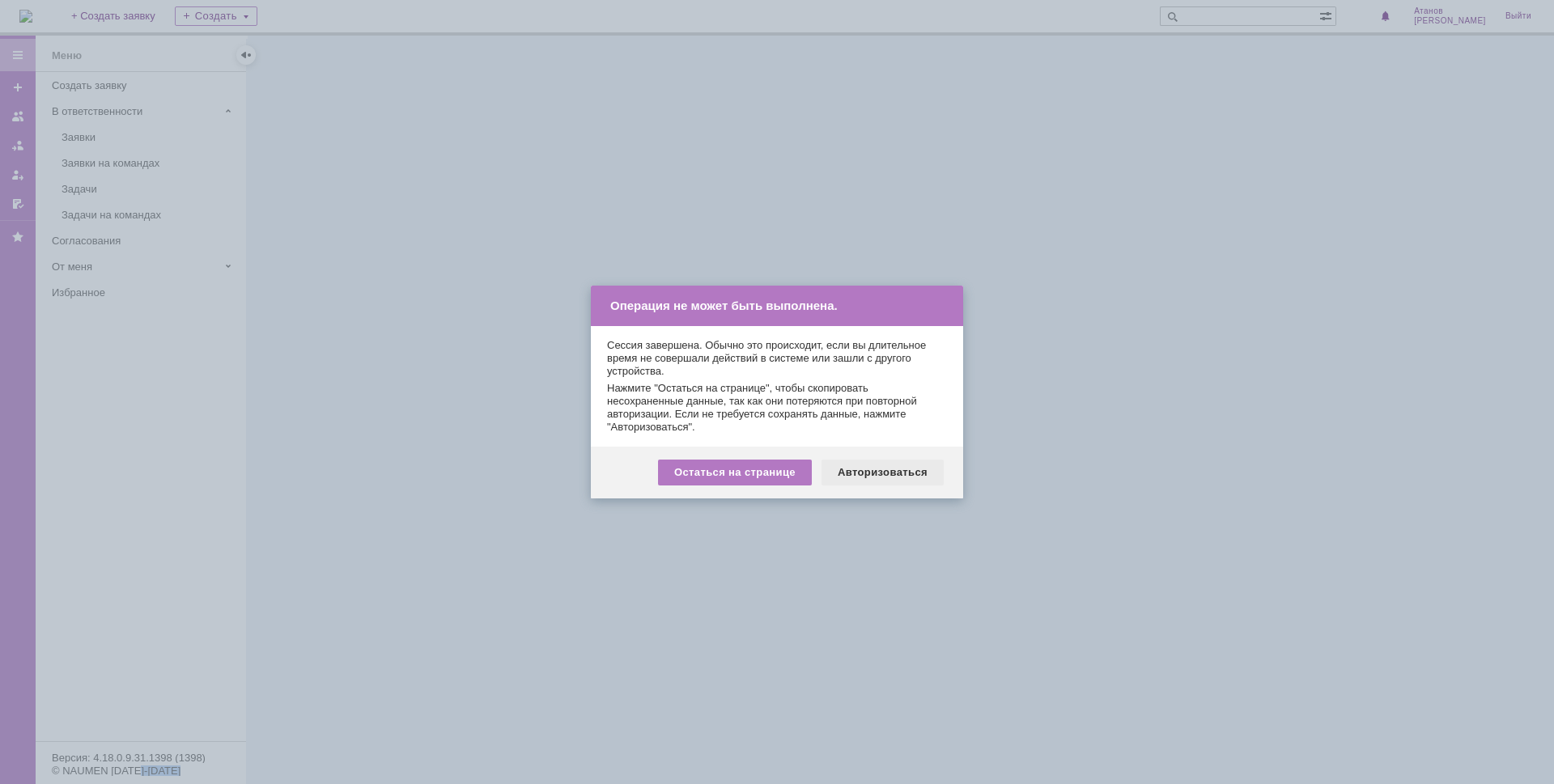
click at [879, 472] on div "Авторизоваться" at bounding box center [882, 473] width 122 height 26
